Goal: Information Seeking & Learning: Find specific fact

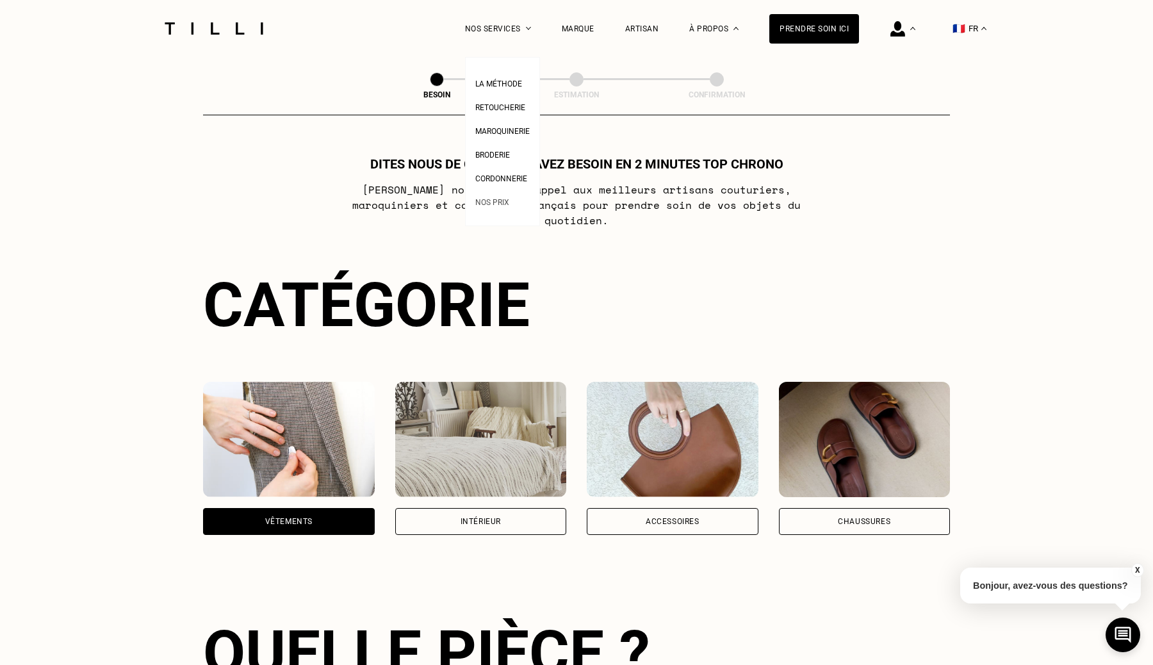
click at [503, 194] on link "Nos prix" at bounding box center [492, 200] width 34 height 13
select select "FR"
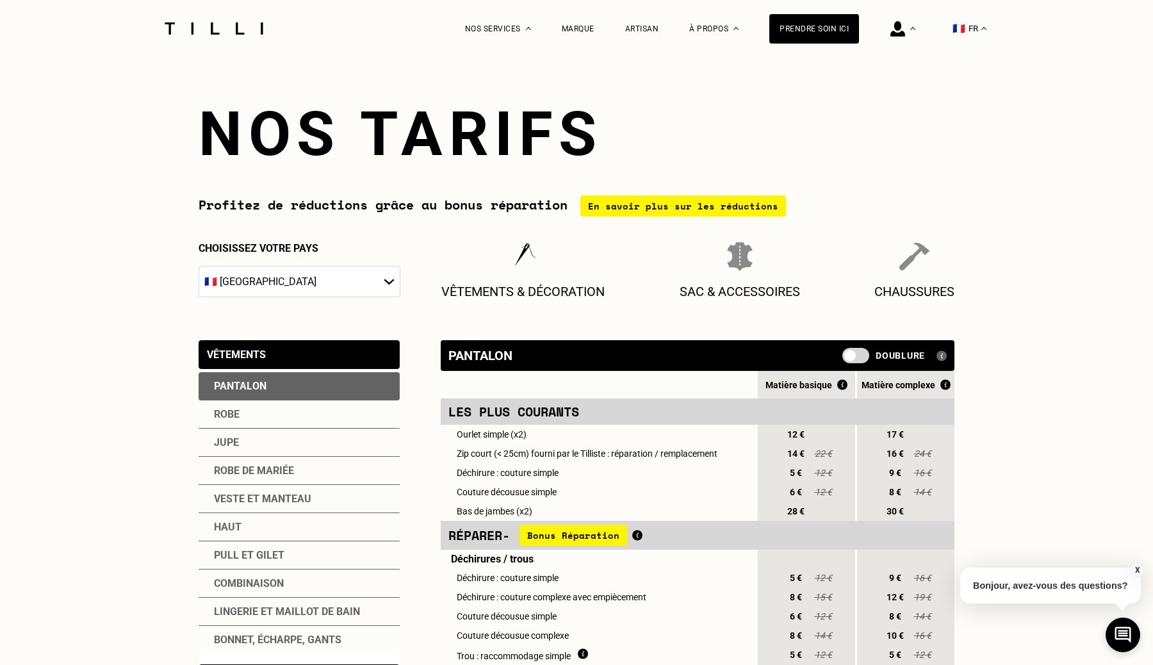
click at [510, 200] on div "Profitez de réductions grâce au bonus réparation En savoir plus sur les réducti…" at bounding box center [577, 205] width 756 height 21
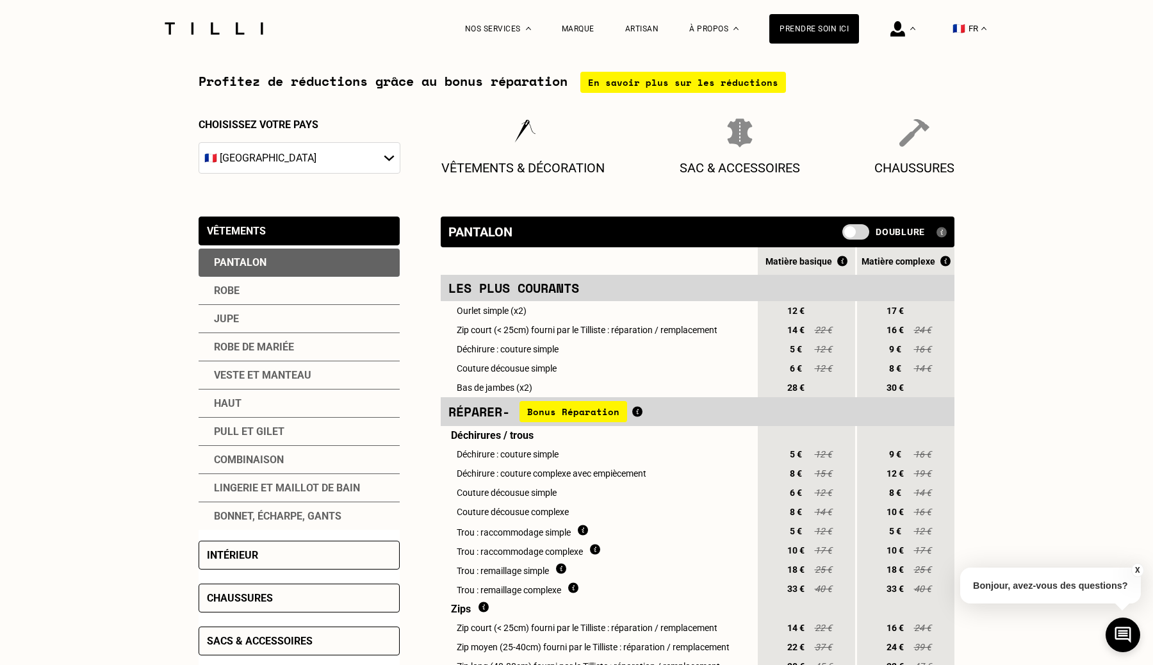
scroll to position [279, 0]
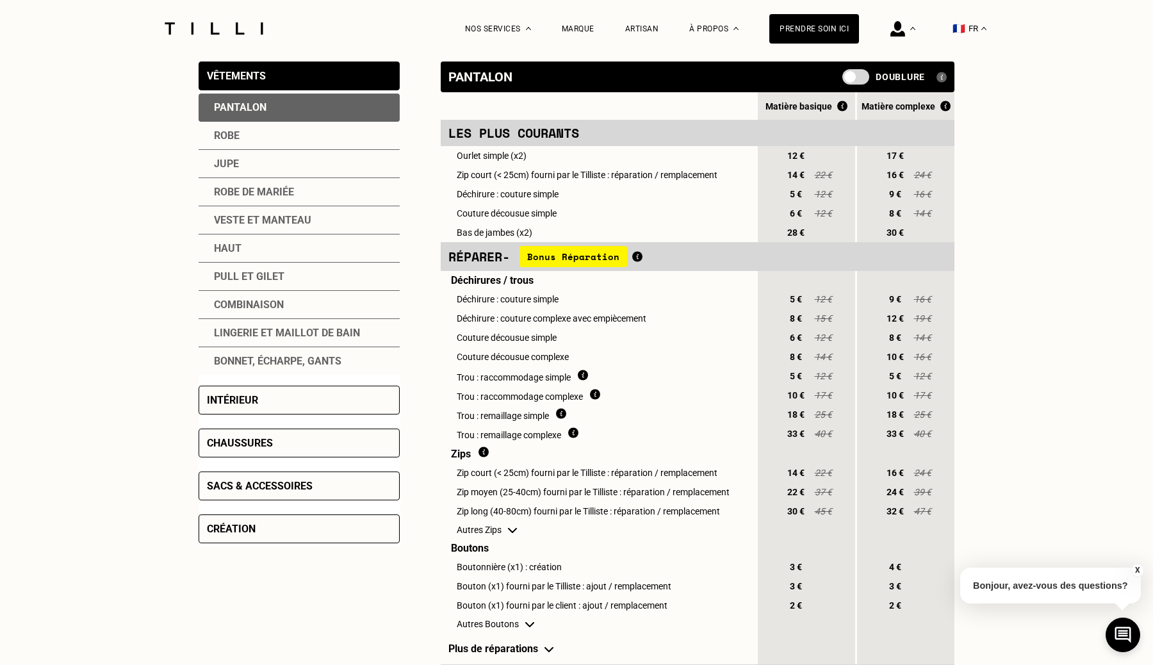
click at [284, 405] on div "Intérieur" at bounding box center [299, 400] width 201 height 29
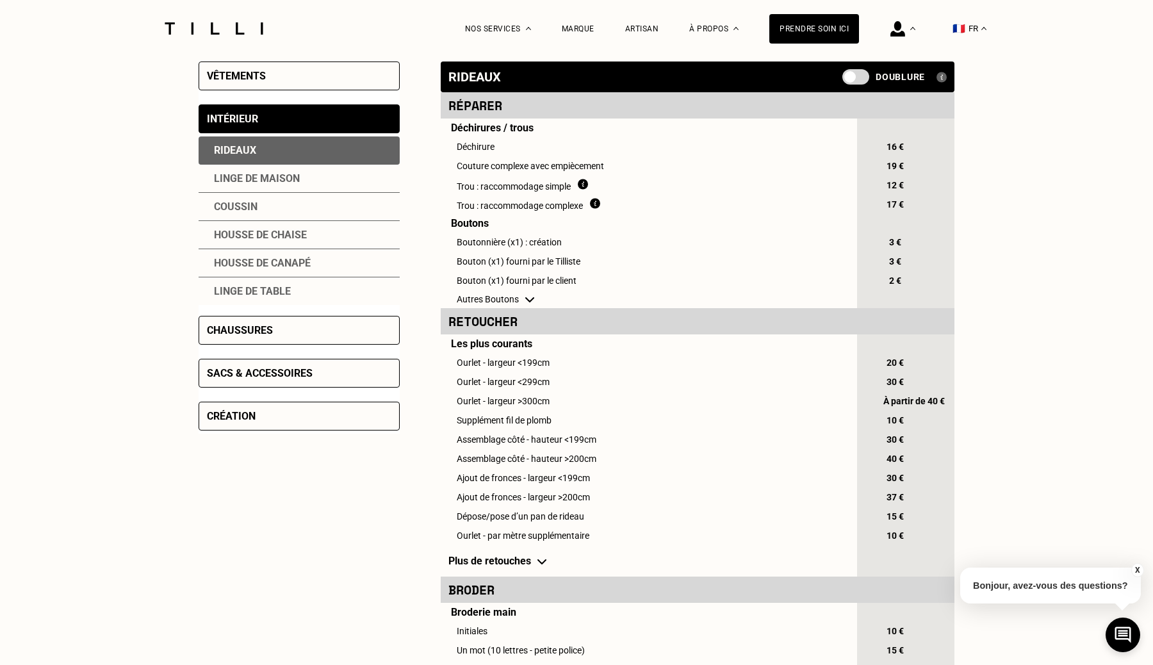
click at [273, 181] on div "Linge de maison" at bounding box center [299, 179] width 201 height 28
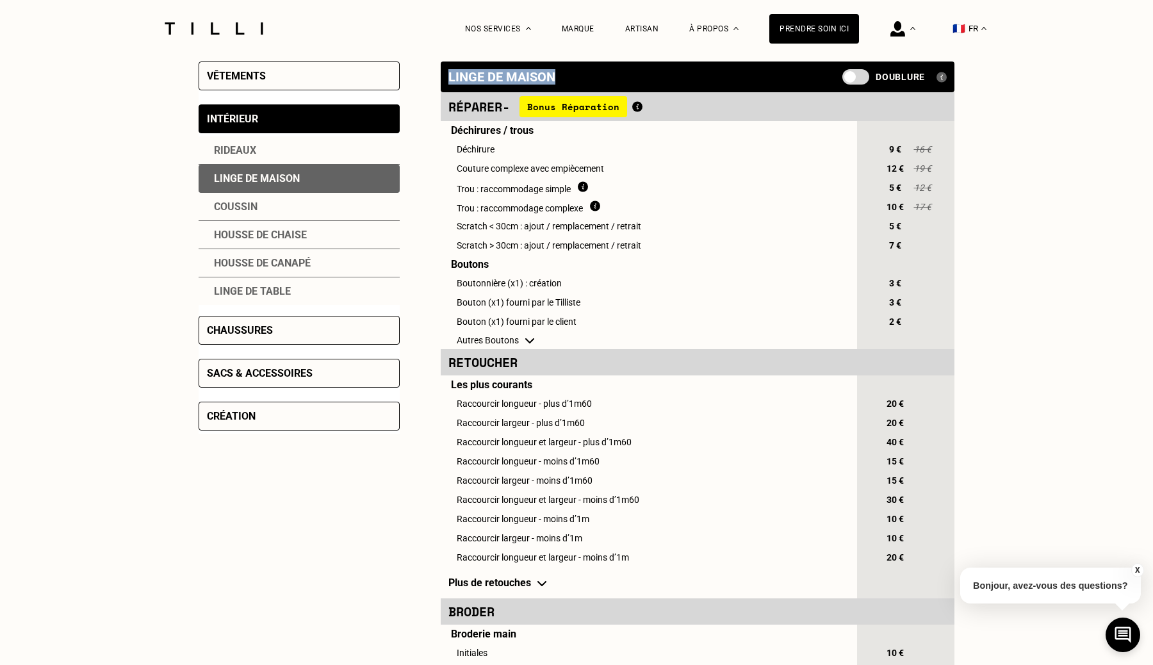
drag, startPoint x: 446, startPoint y: 77, endPoint x: 587, endPoint y: 80, distance: 140.3
click at [587, 80] on div "Linge de maison Doublure Prix" at bounding box center [698, 76] width 514 height 31
drag, startPoint x: 564, startPoint y: 76, endPoint x: 425, endPoint y: 76, distance: 139.0
click at [425, 76] on div "Vêtements Intérieur Rideaux Linge de maison Coussin Housse de chaise Housse de …" at bounding box center [577, 463] width 756 height 804
drag, startPoint x: 453, startPoint y: 76, endPoint x: 528, endPoint y: 76, distance: 74.3
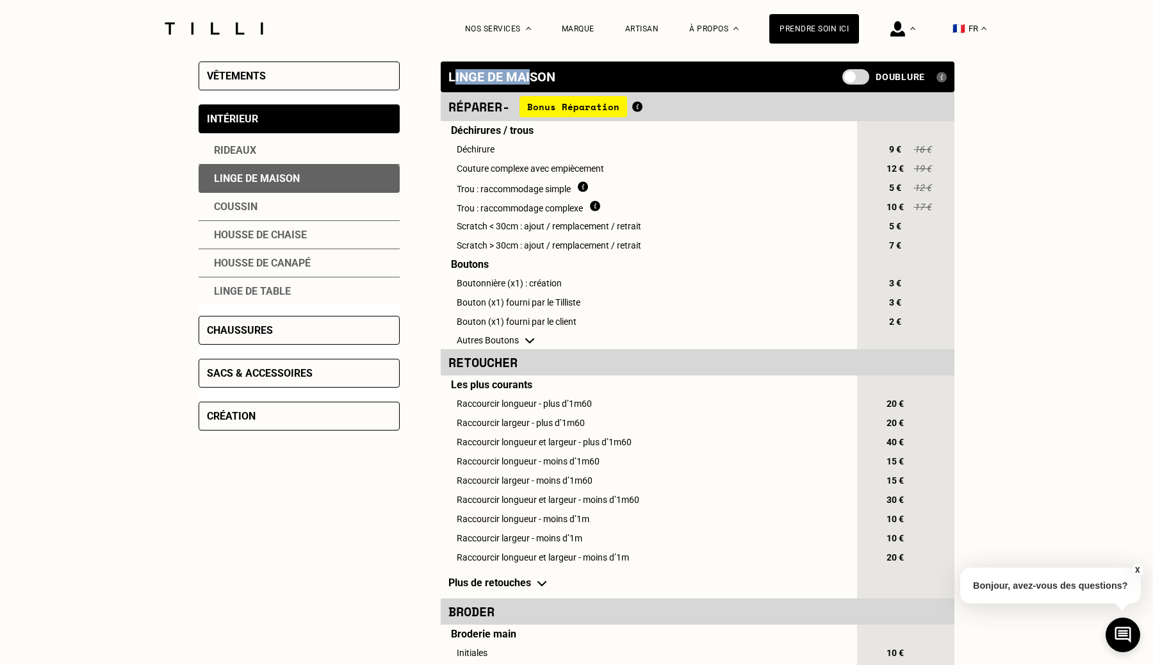
click at [528, 76] on div "Linge de maison" at bounding box center [501, 76] width 107 height 15
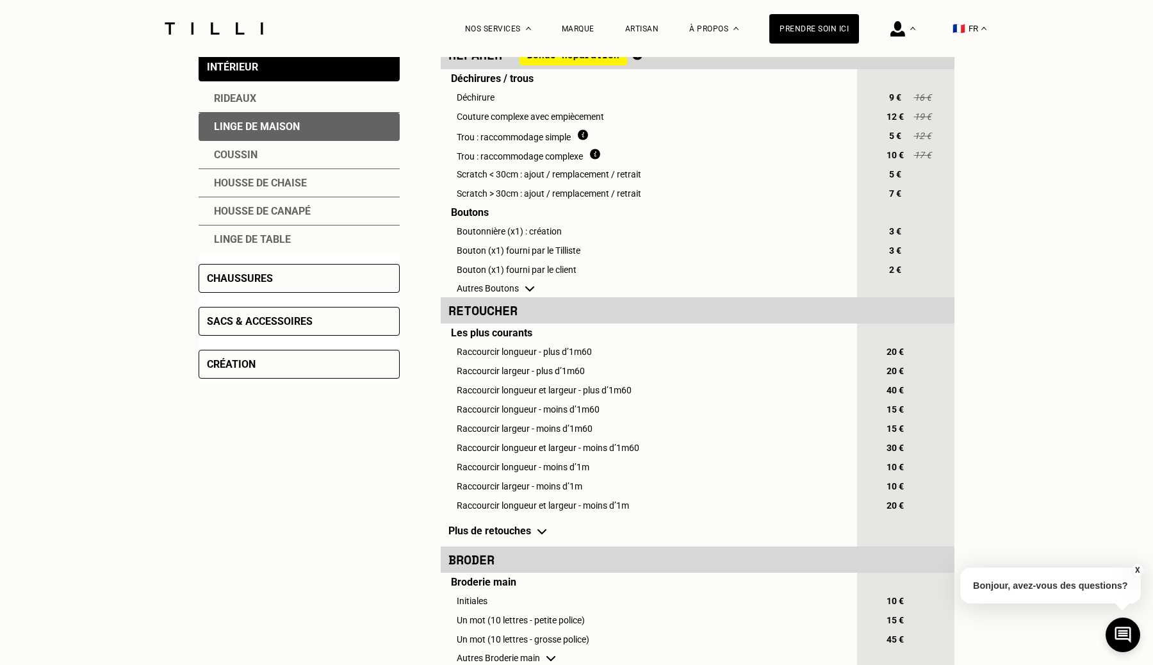
scroll to position [460, 0]
